Goal: Transaction & Acquisition: Purchase product/service

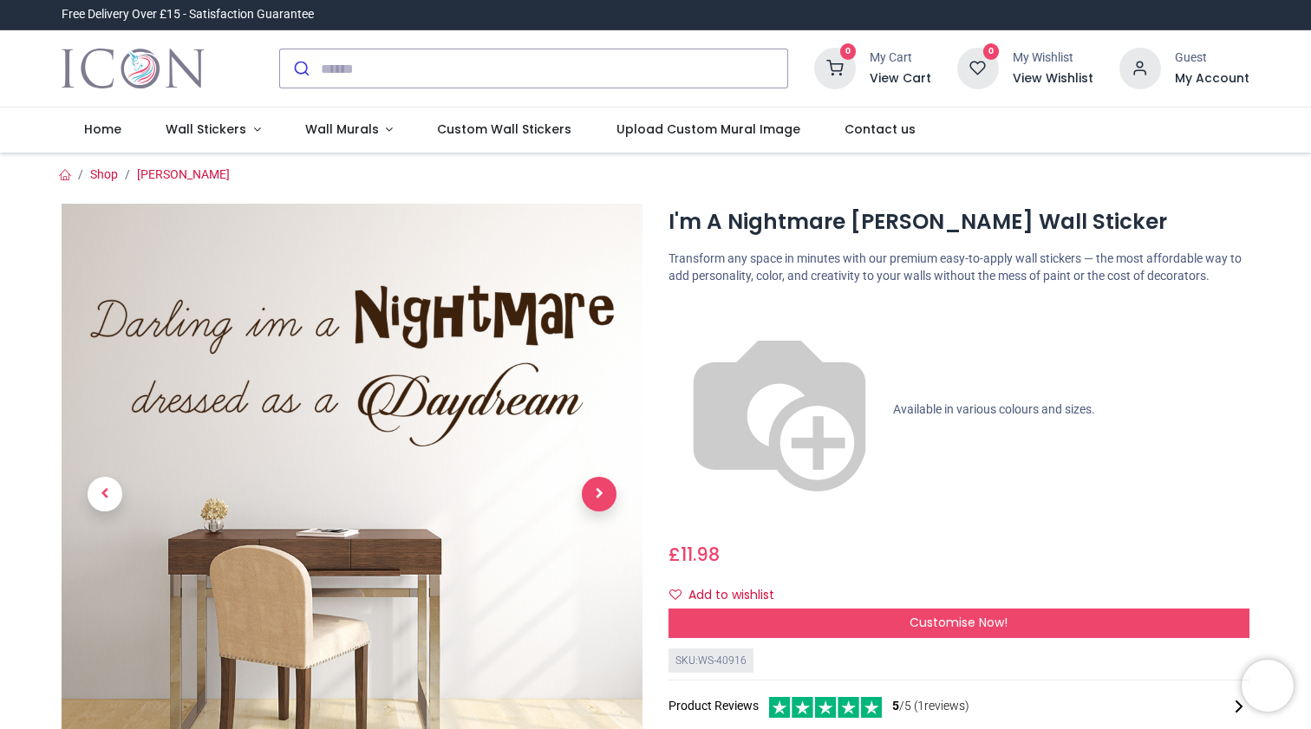
click at [607, 500] on span "Next" at bounding box center [599, 494] width 35 height 35
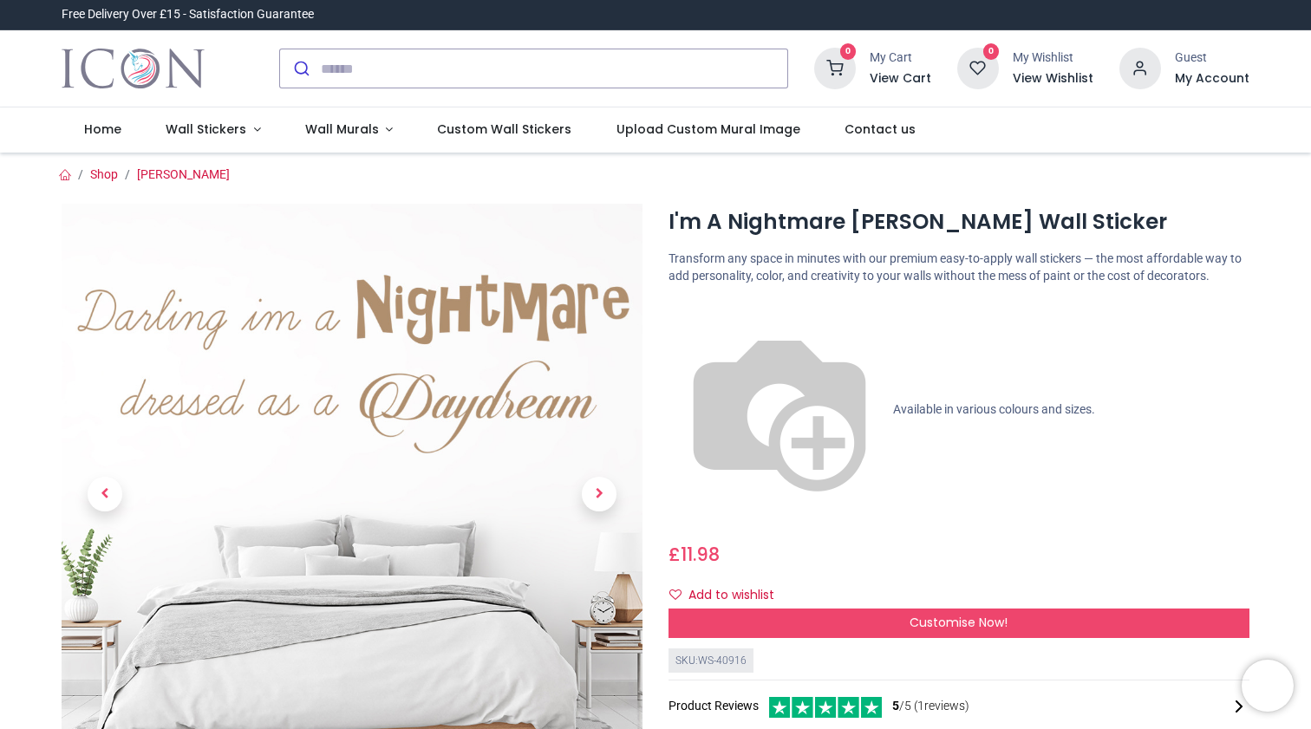
drag, startPoint x: 605, startPoint y: 499, endPoint x: 604, endPoint y: 511, distance: 11.3
click at [295, 511] on img at bounding box center [352, 494] width 581 height 581
click at [575, 489] on link at bounding box center [599, 494] width 87 height 407
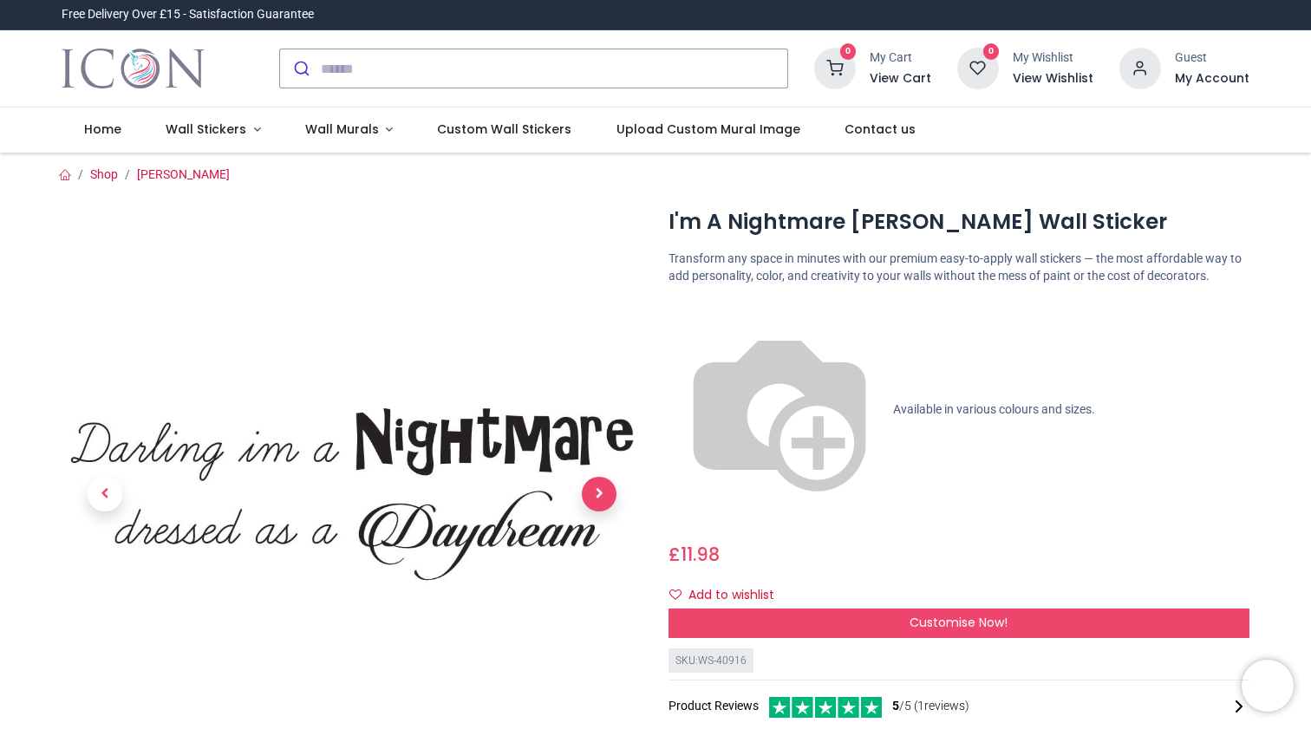
click at [585, 488] on span "Next" at bounding box center [599, 494] width 35 height 35
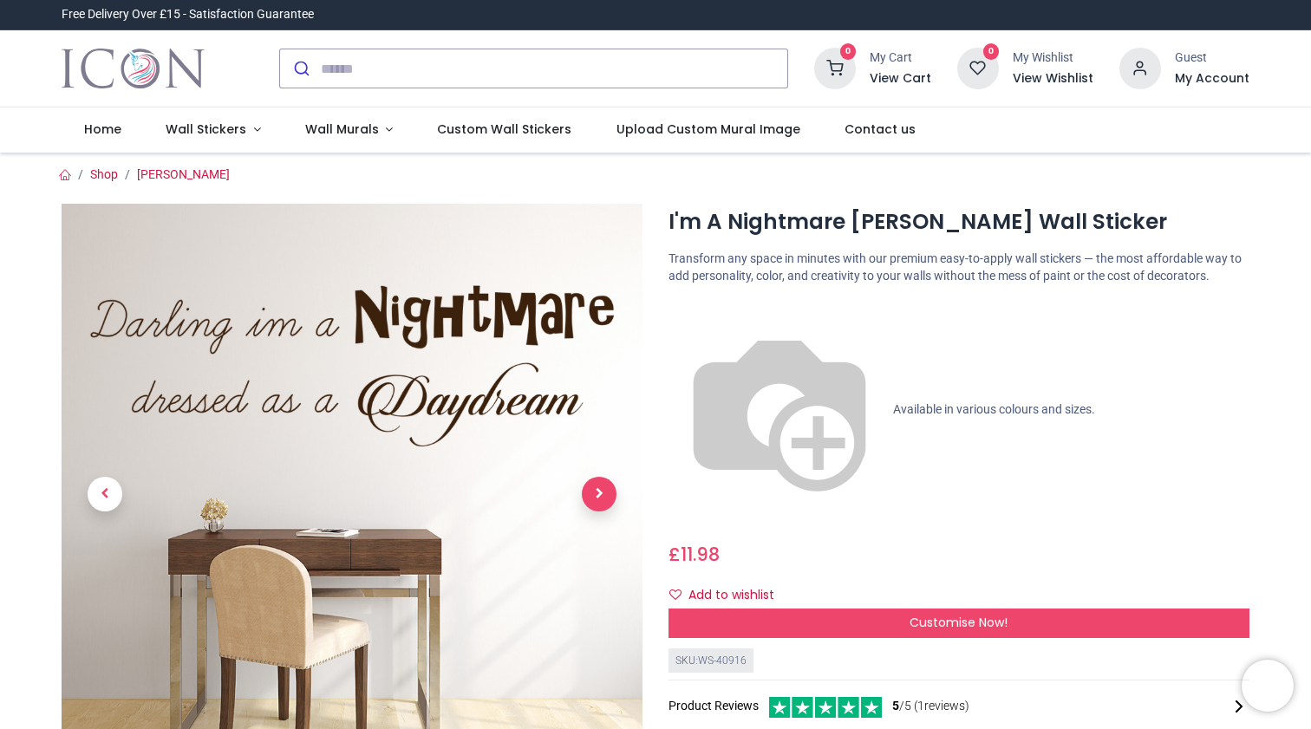
click at [593, 491] on span "Next" at bounding box center [599, 494] width 35 height 35
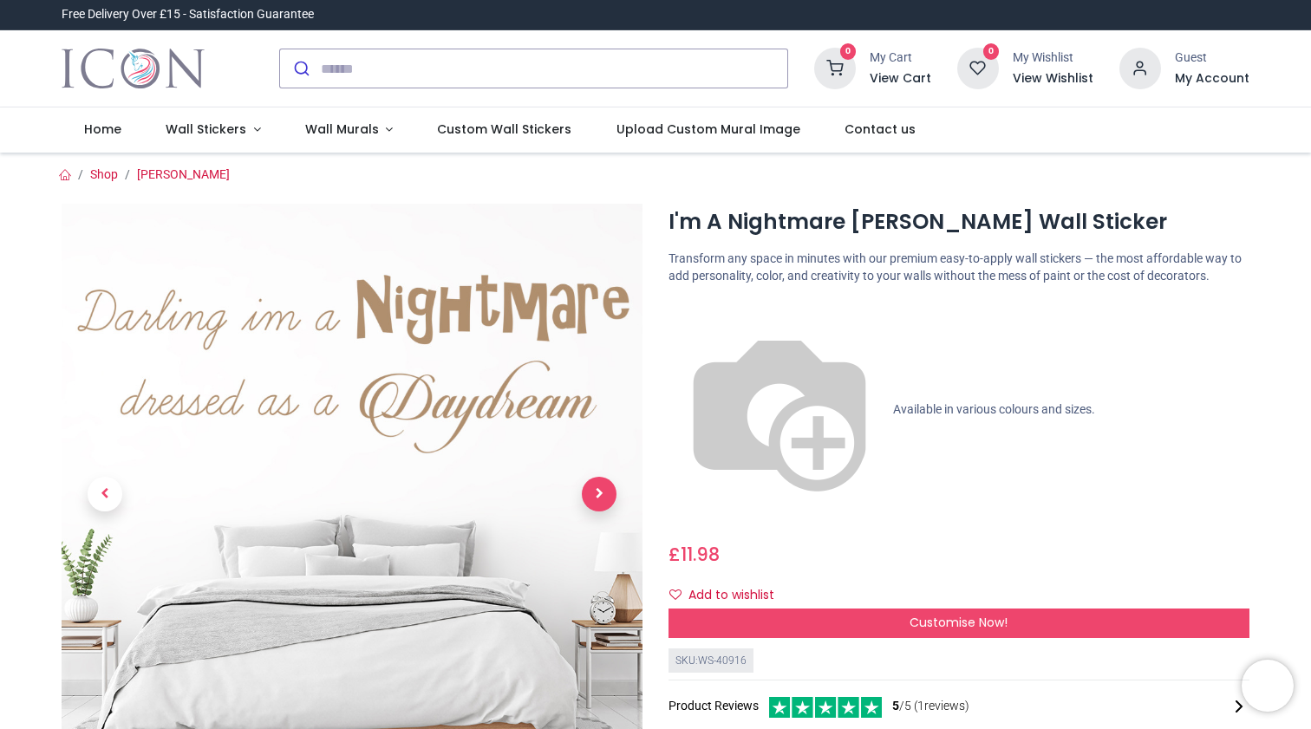
click at [605, 492] on span "Next" at bounding box center [599, 494] width 35 height 35
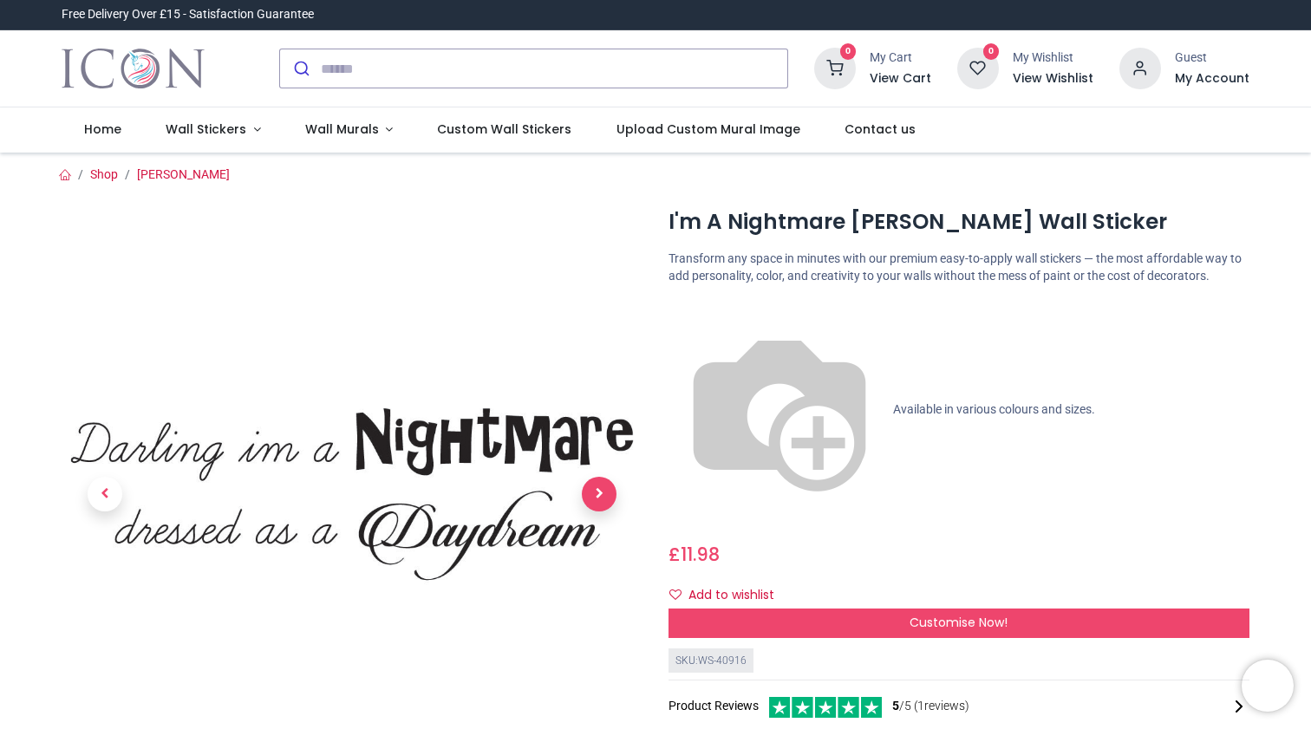
click at [605, 492] on span "Next" at bounding box center [599, 494] width 35 height 35
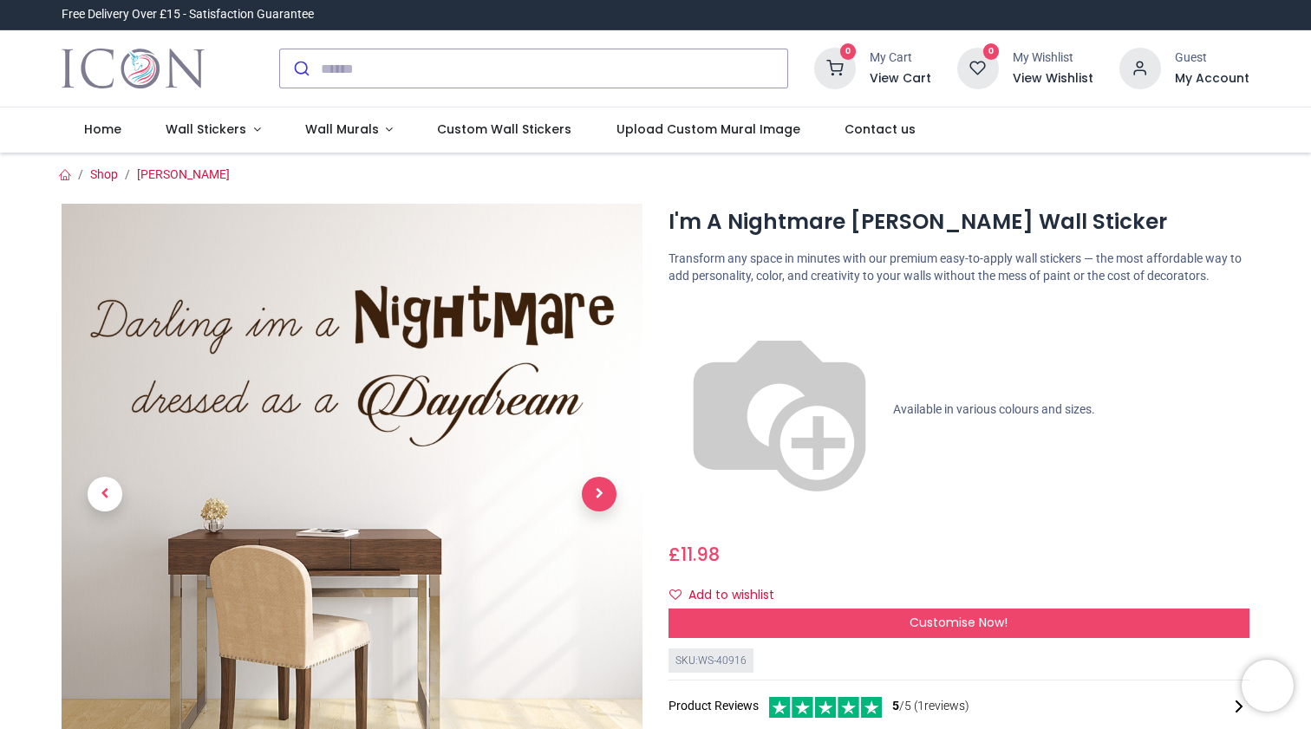
click at [604, 492] on span "Next" at bounding box center [599, 494] width 35 height 35
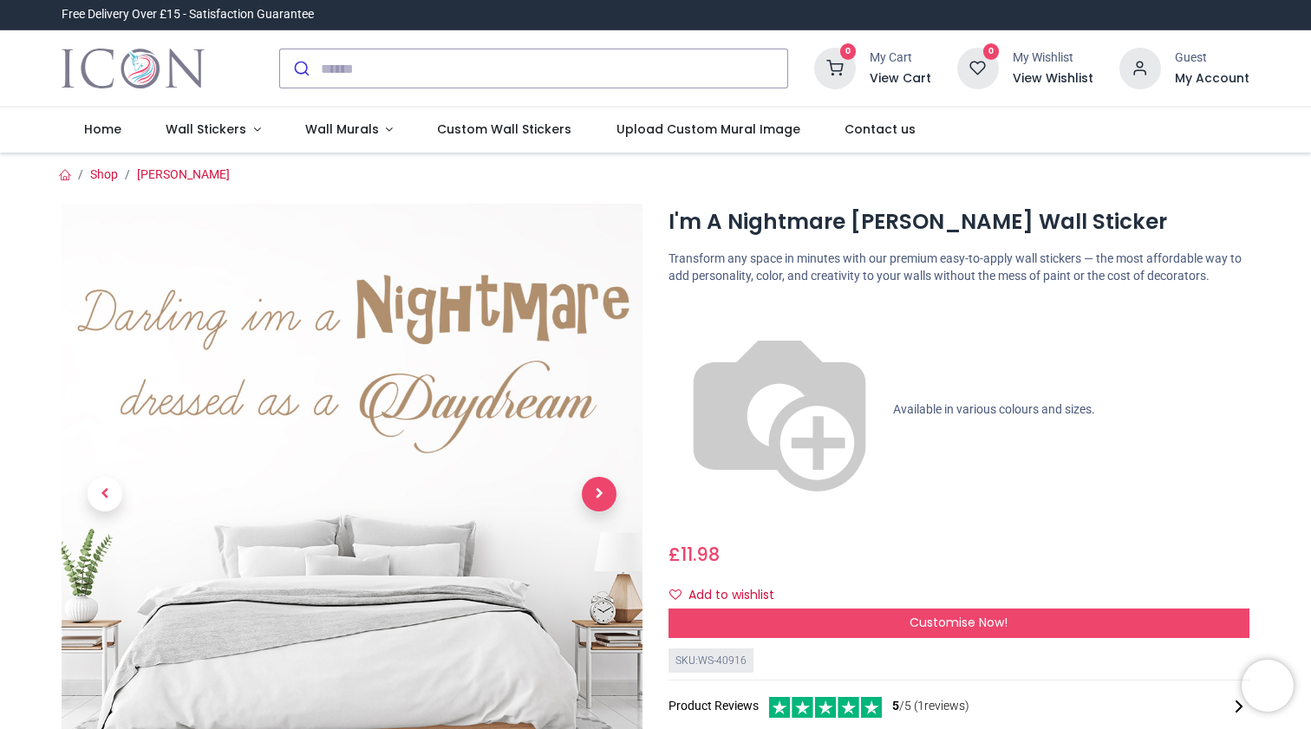
click at [607, 484] on span "Next" at bounding box center [599, 494] width 35 height 35
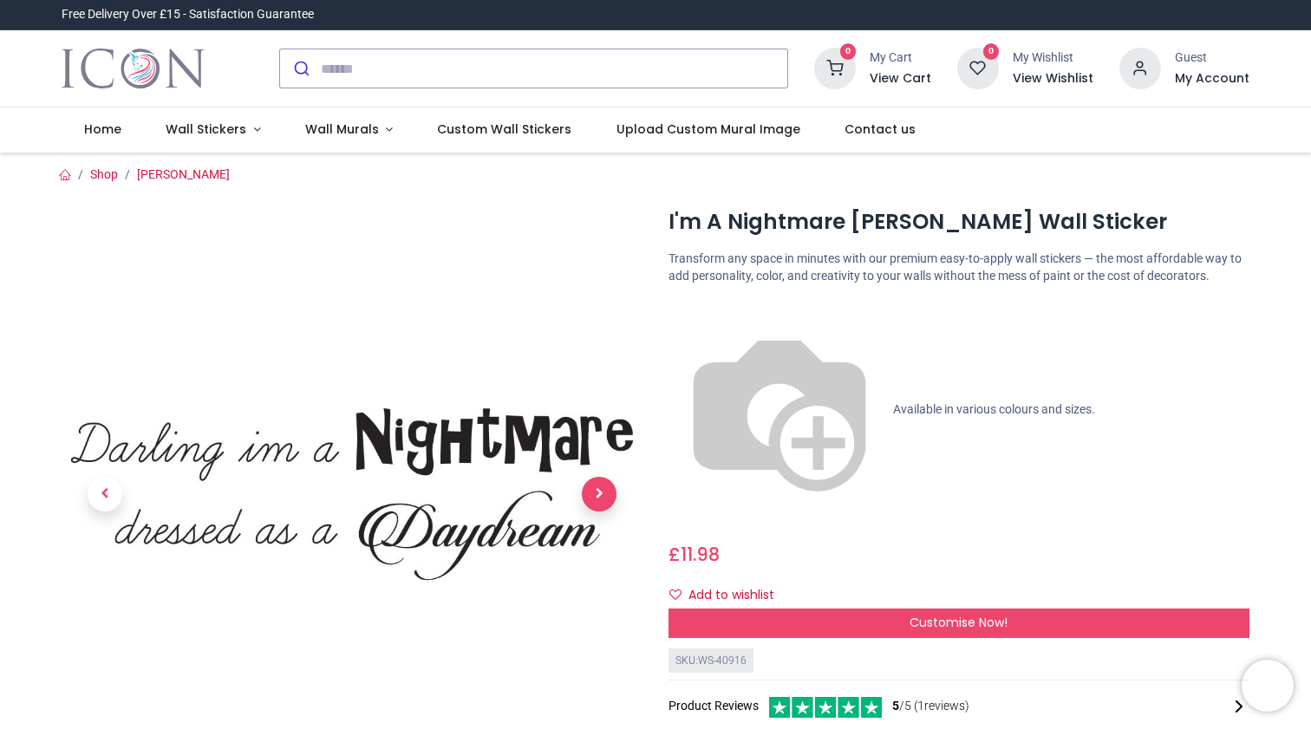
click at [597, 488] on span "Next" at bounding box center [599, 494] width 35 height 35
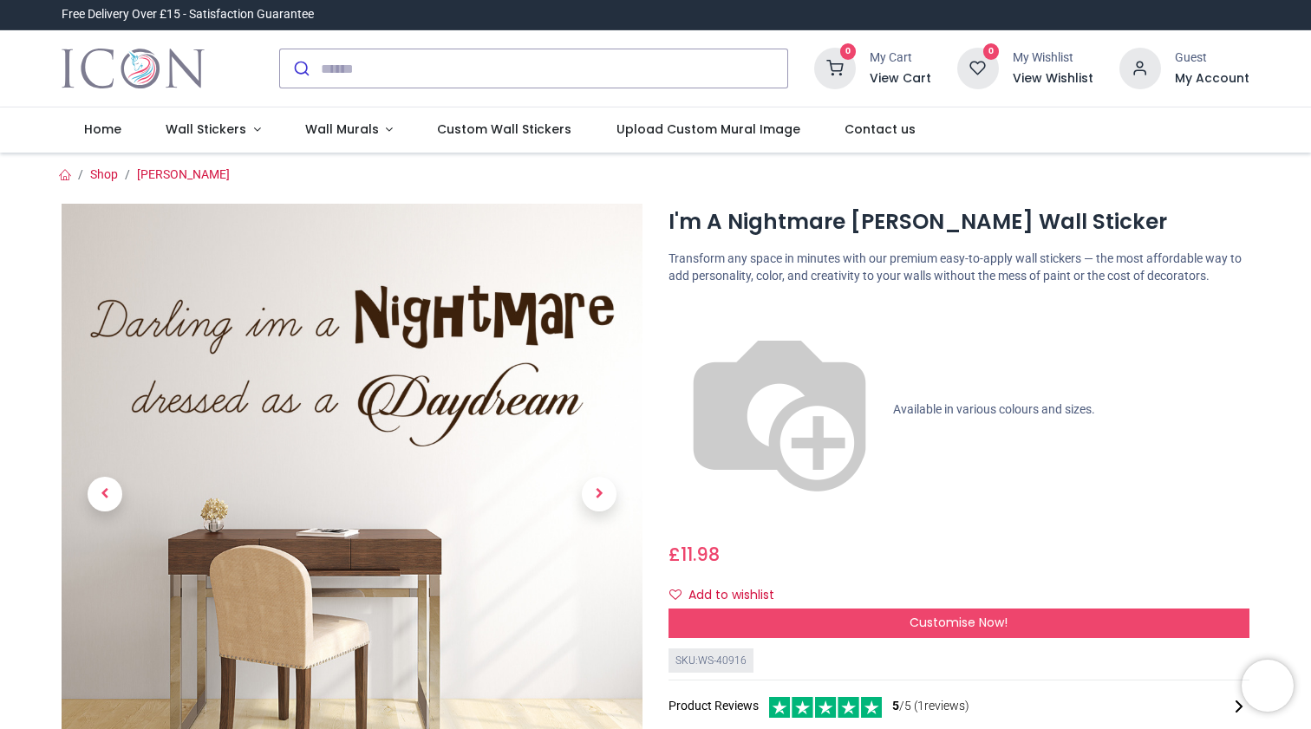
click at [670, 323] on img at bounding box center [779, 410] width 222 height 222
click at [689, 322] on p "Available in various colours and sizes." at bounding box center [958, 410] width 581 height 222
click at [893, 401] on span "Available in various colours and sizes." at bounding box center [994, 408] width 202 height 14
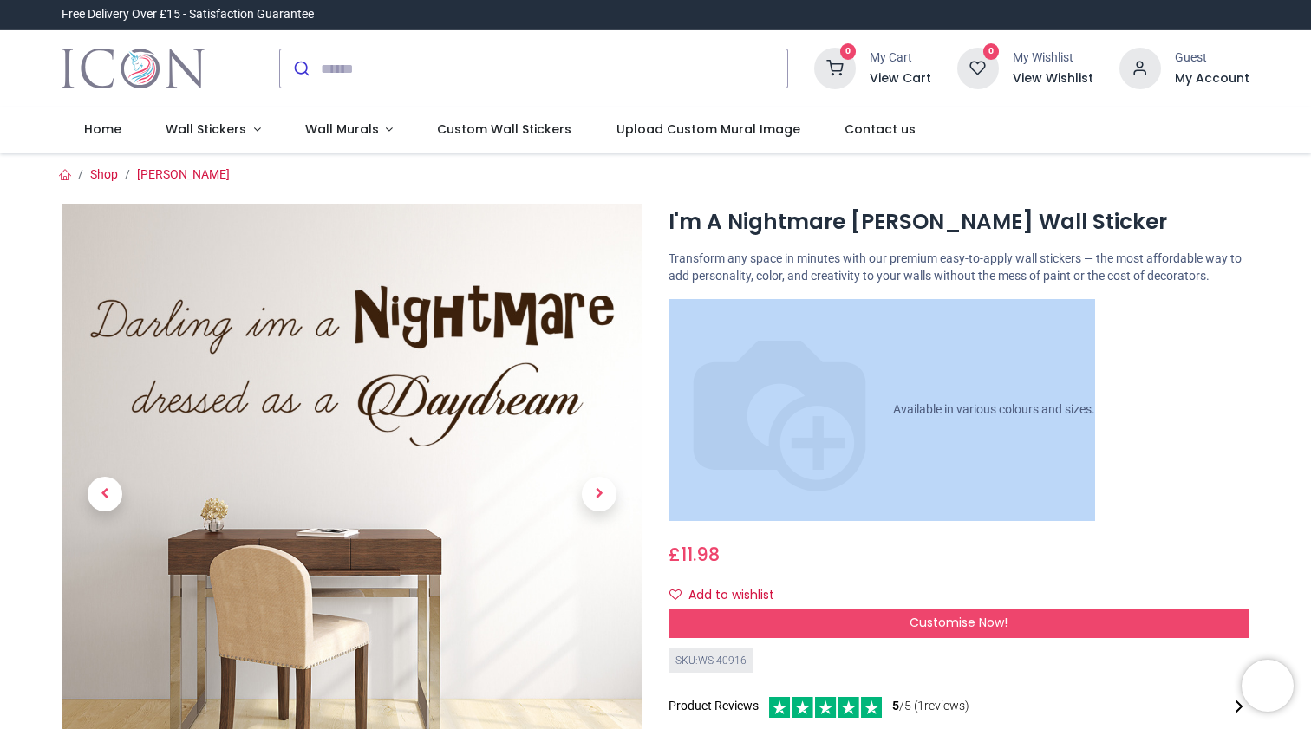
click at [893, 401] on span "Available in various colours and sizes." at bounding box center [994, 408] width 202 height 14
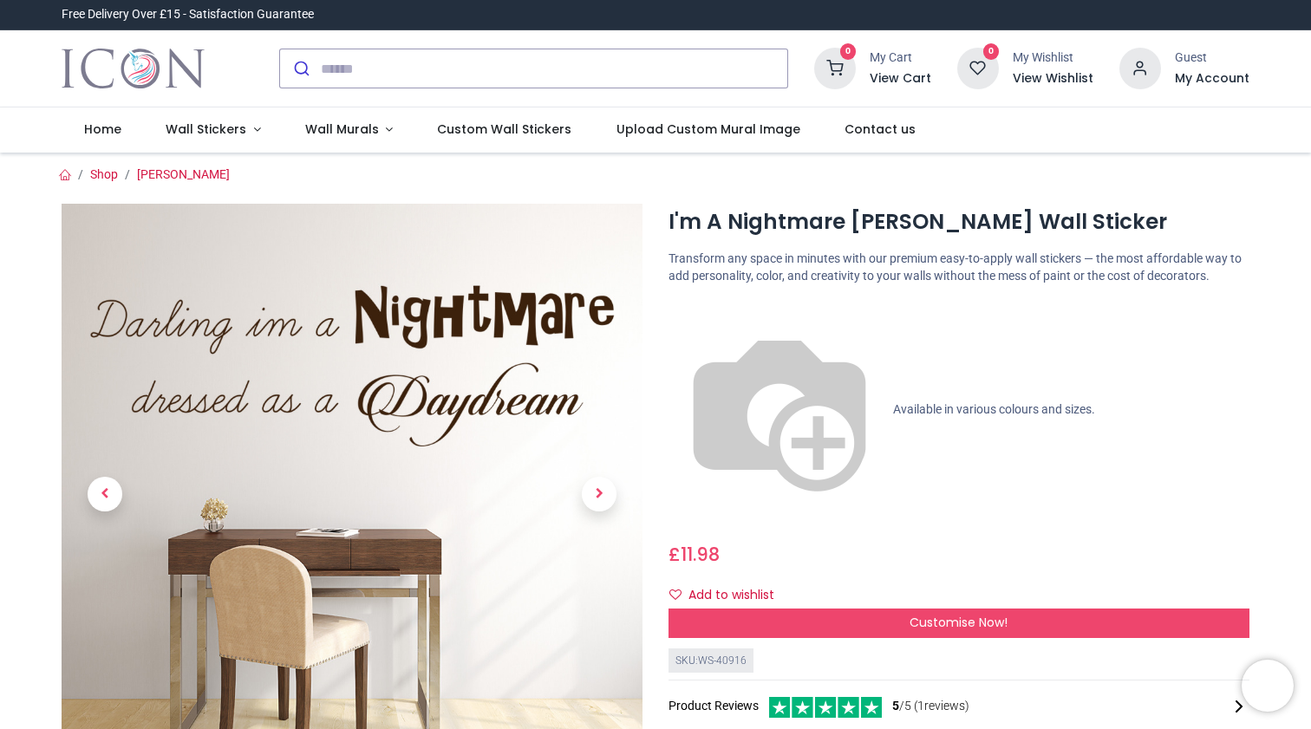
click at [893, 401] on span "Available in various colours and sizes." at bounding box center [994, 408] width 202 height 14
click at [669, 313] on img at bounding box center [779, 410] width 222 height 222
click at [687, 309] on div "I'm A Nightmare [PERSON_NAME] Wall Sticker [URL][DOMAIN_NAME][PERSON_NAME] [URL…" at bounding box center [958, 568] width 607 height 729
